Goal: Find specific page/section: Find specific page/section

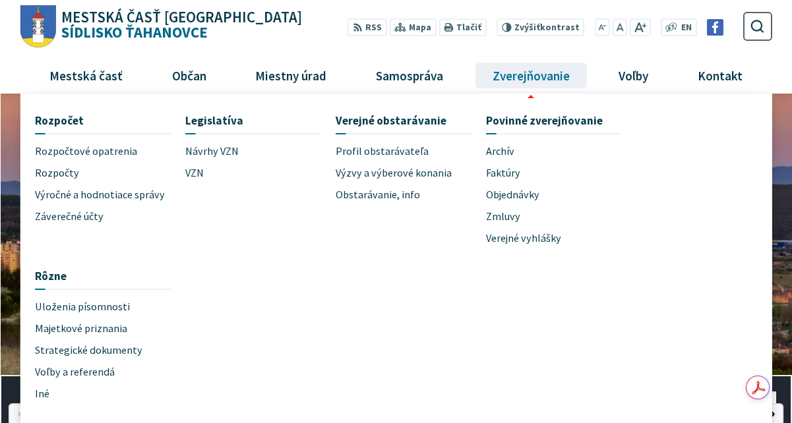
click at [531, 78] on span "Zverejňovanie" at bounding box center [530, 75] width 87 height 36
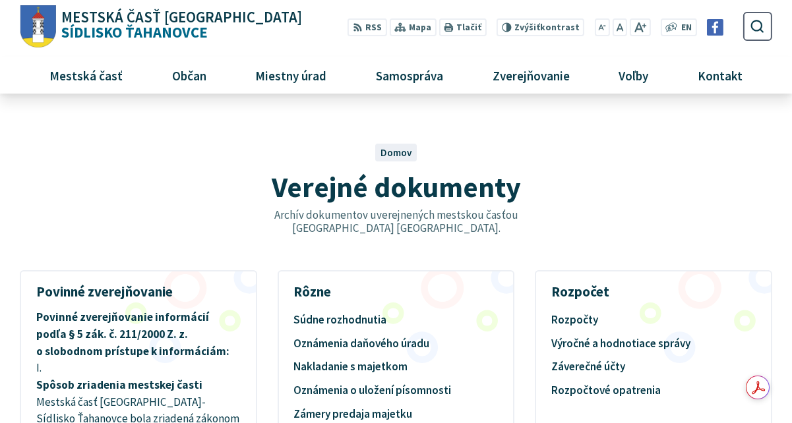
click at [502, 218] on p "Archív dokumentov uverejnených mestskou časťou [GEOGRAPHIC_DATA] [GEOGRAPHIC_DA…" at bounding box center [396, 221] width 301 height 27
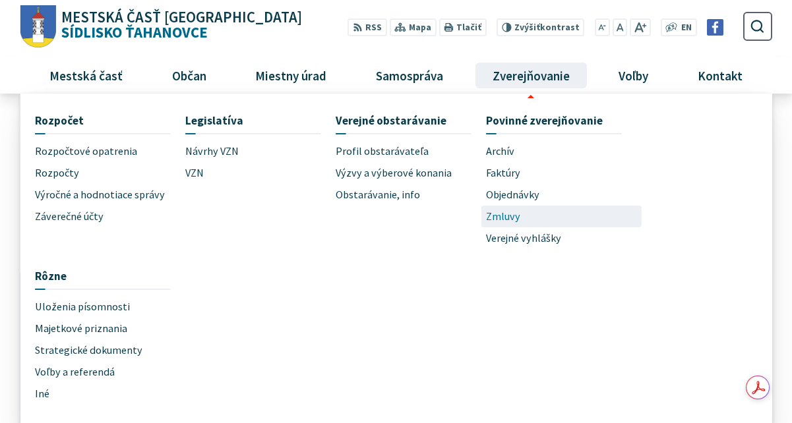
click at [503, 213] on span "Zmluvy" at bounding box center [503, 217] width 34 height 22
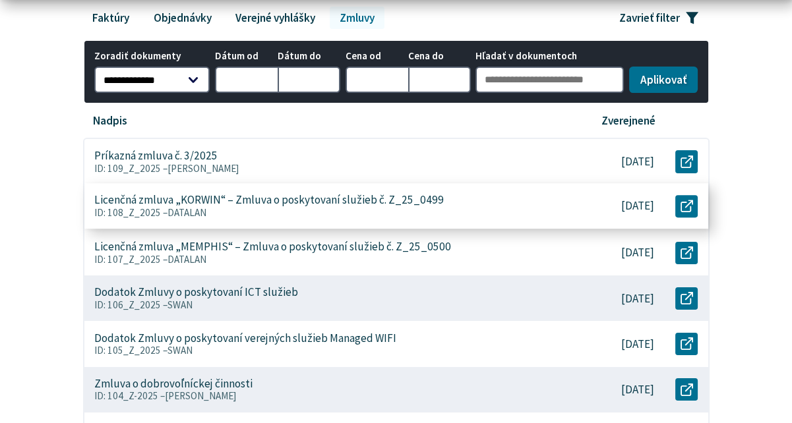
scroll to position [66, 0]
